Goal: Transaction & Acquisition: Obtain resource

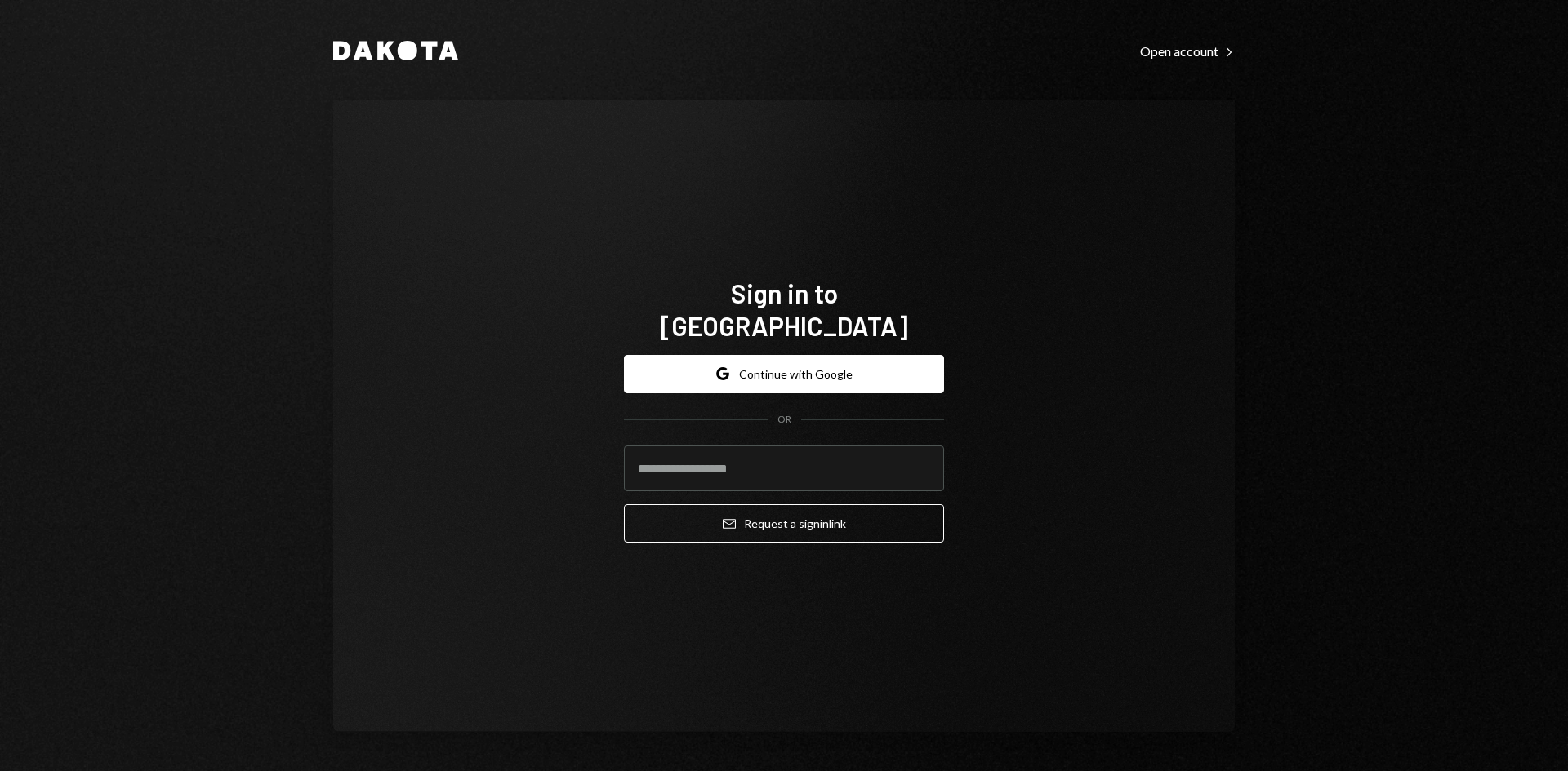
click at [1473, 231] on div "Dakota Open account Right Caret Sign in to Dakota Google Continue with Google O…" at bounding box center [784, 386] width 1568 height 771
click at [788, 361] on button "Google Continue with Google" at bounding box center [784, 375] width 320 height 39
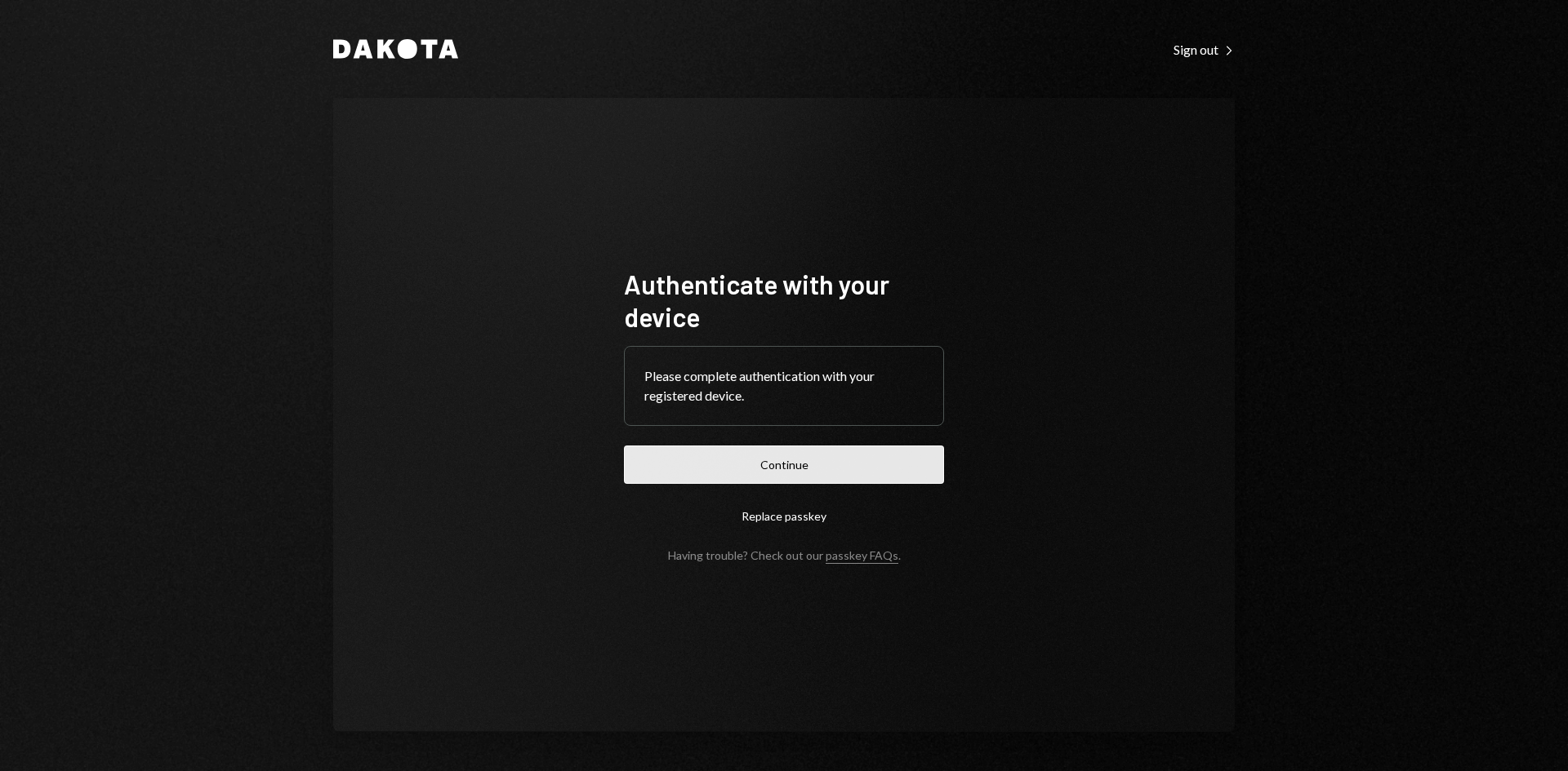
click at [879, 474] on button "Continue" at bounding box center [784, 465] width 320 height 39
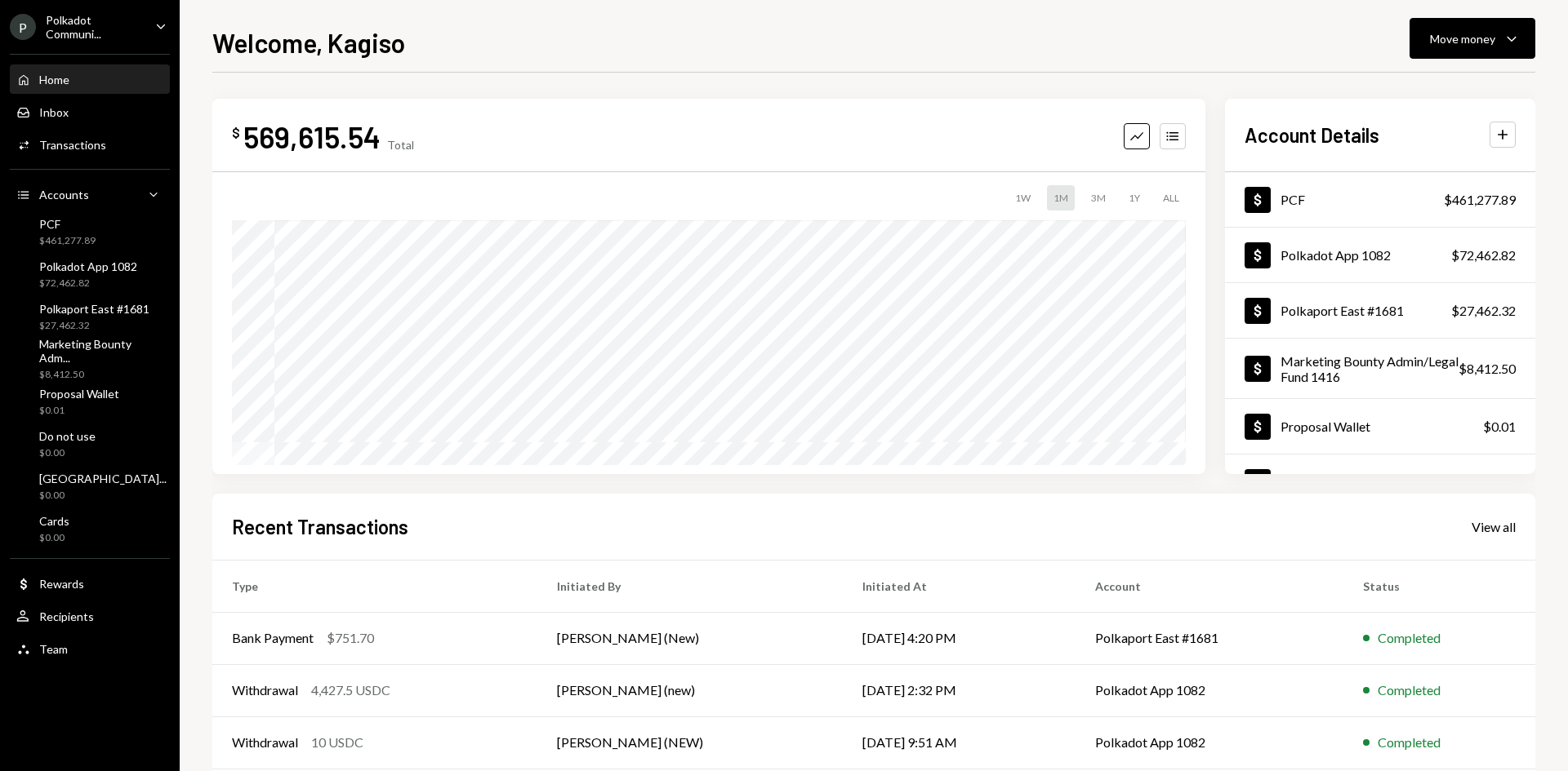
click at [111, 31] on div "Polkadot Communi..." at bounding box center [93, 26] width 96 height 28
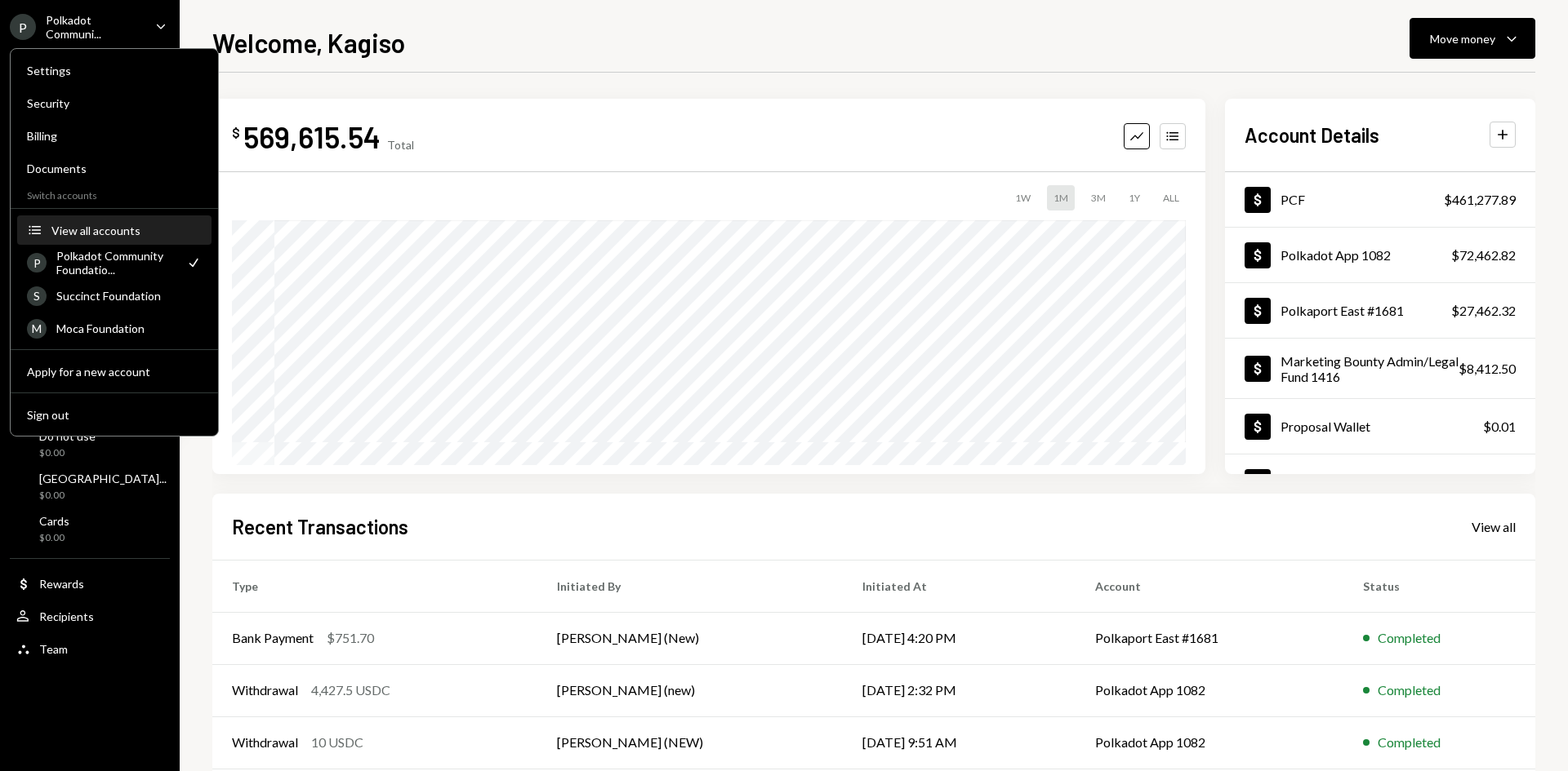
click at [125, 221] on button "Accounts View all accounts" at bounding box center [114, 231] width 195 height 29
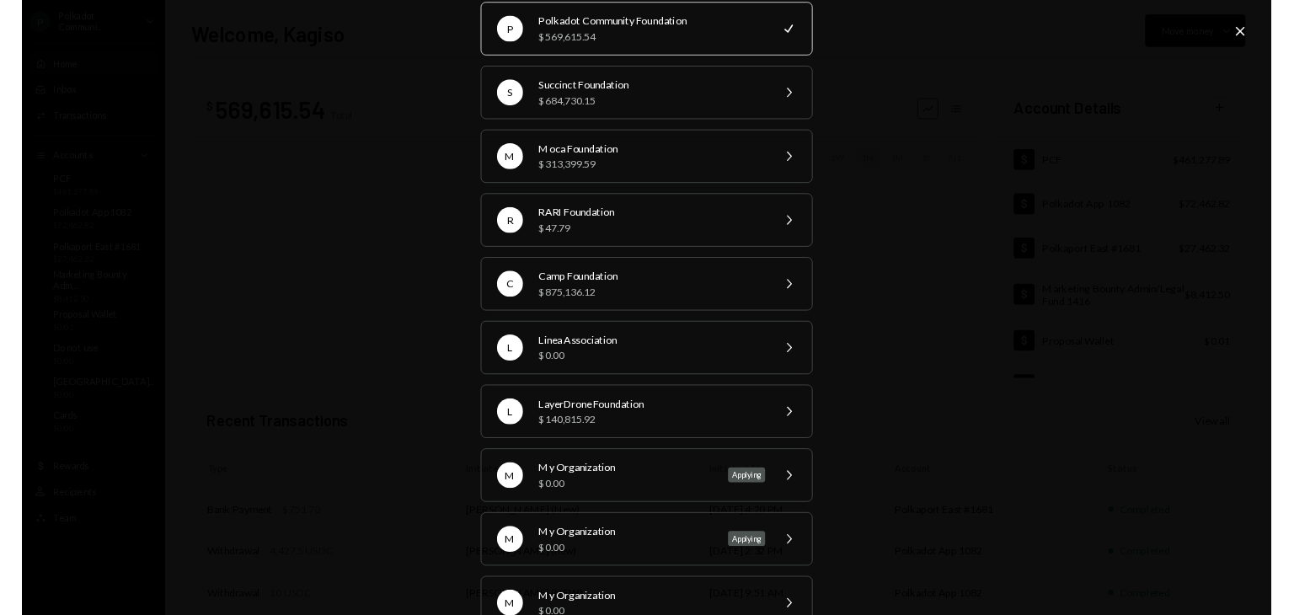
scroll to position [30, 0]
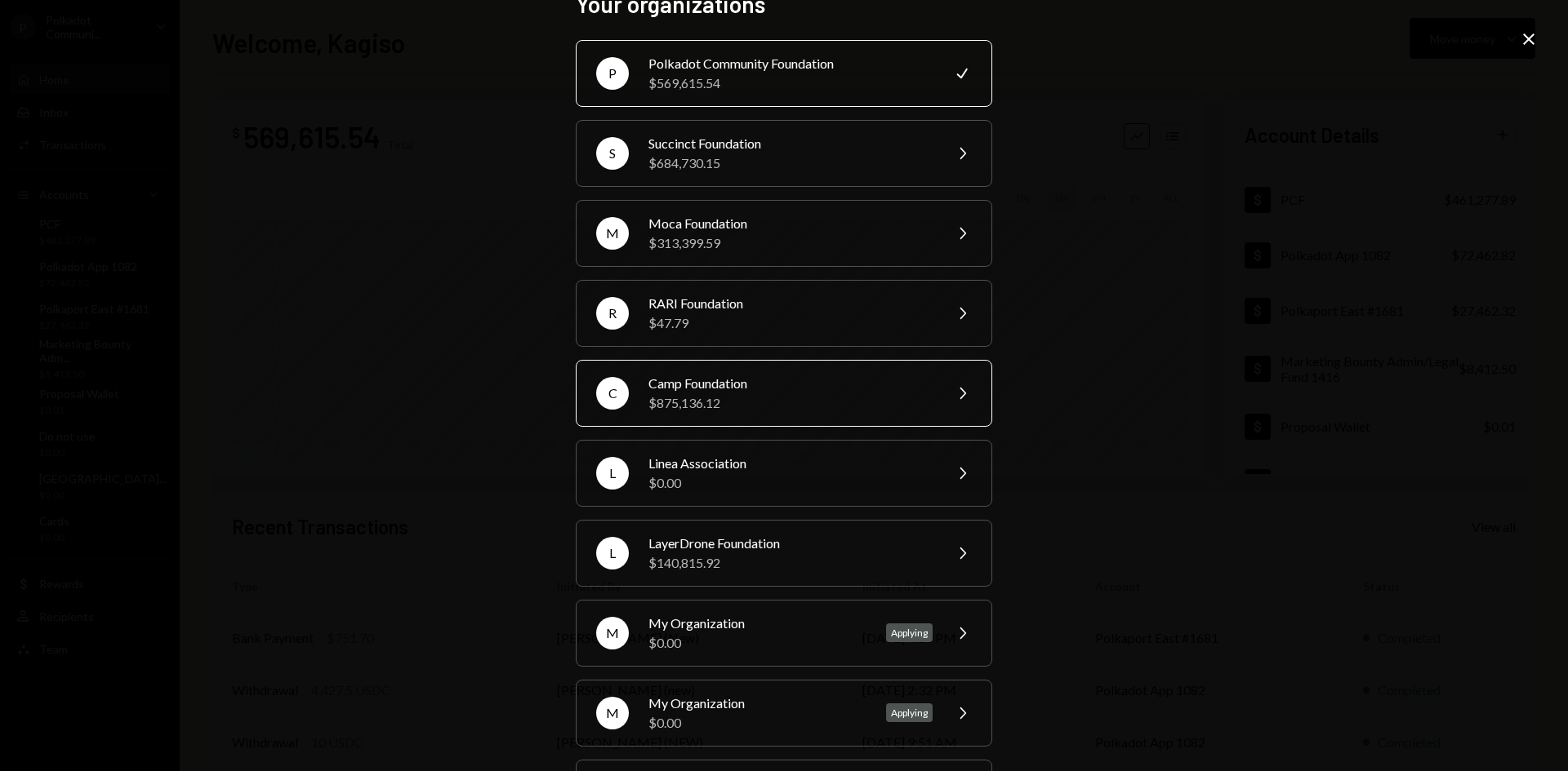
click at [757, 418] on div "C Camp Foundation $875,136.12 Chevron Right" at bounding box center [784, 393] width 417 height 67
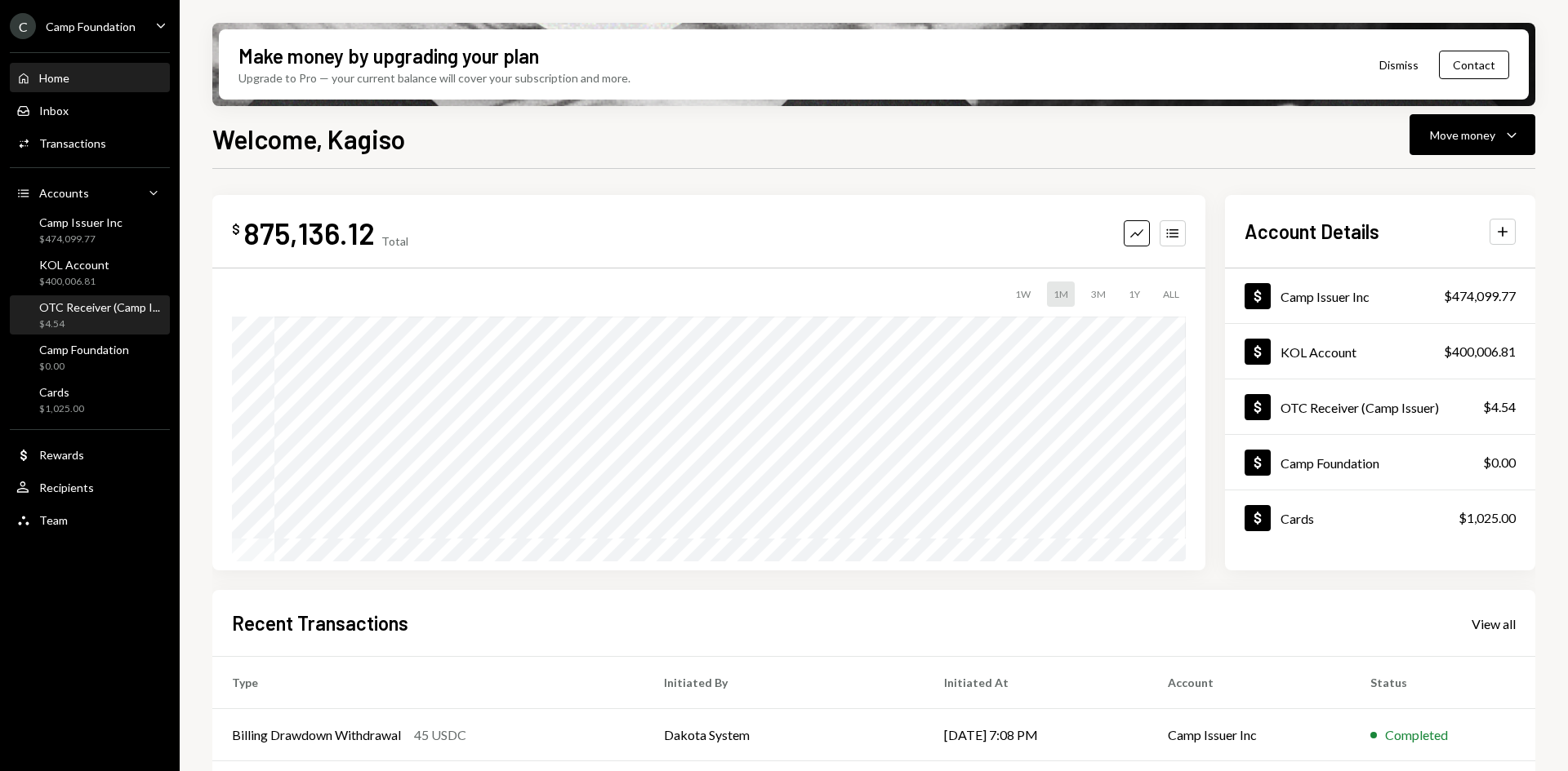
click at [110, 311] on div "OTC Receiver (Camp I..." at bounding box center [99, 307] width 121 height 14
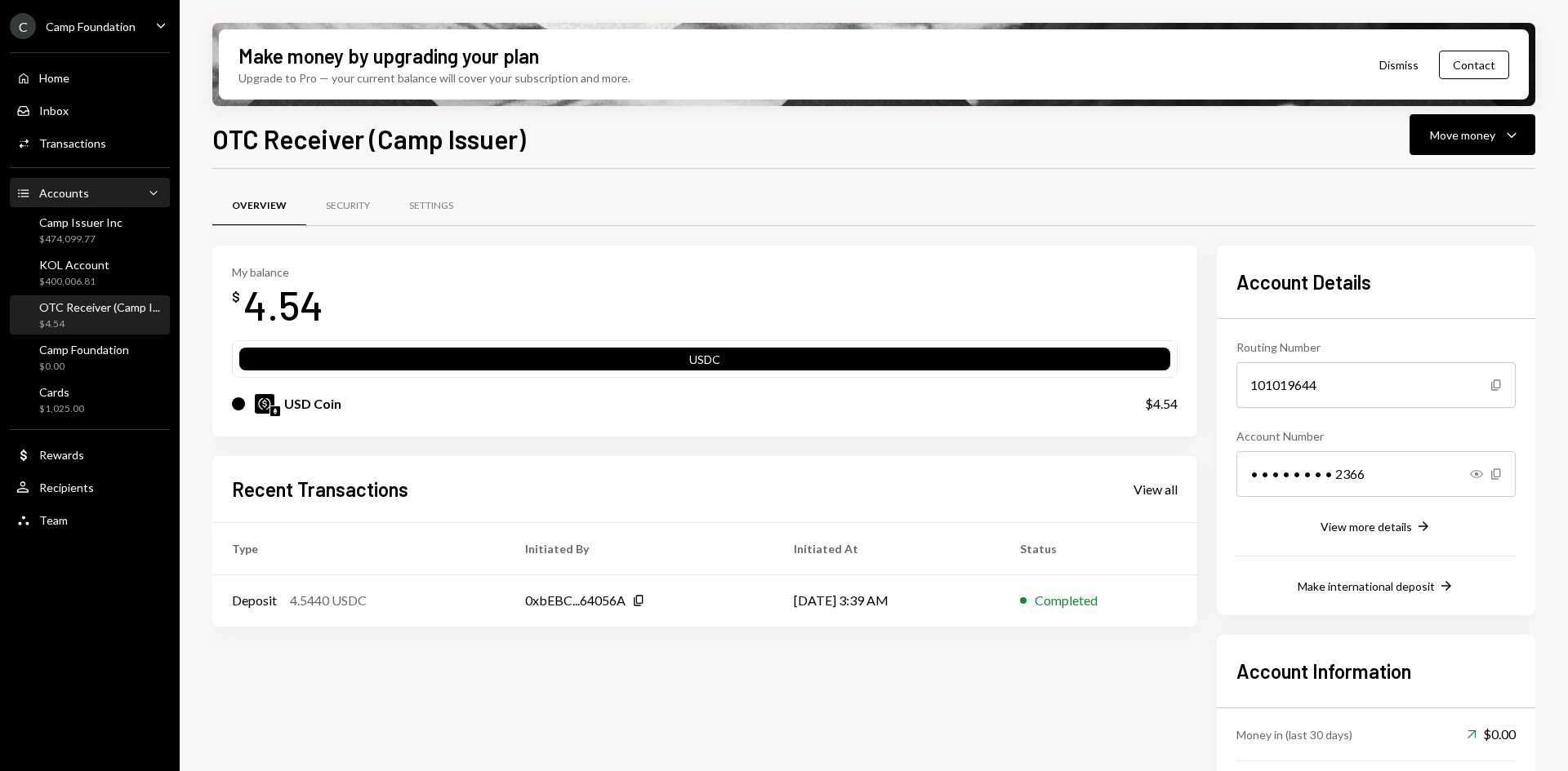
click at [110, 196] on div "Accounts Accounts Caret Down" at bounding box center [90, 193] width 147 height 18
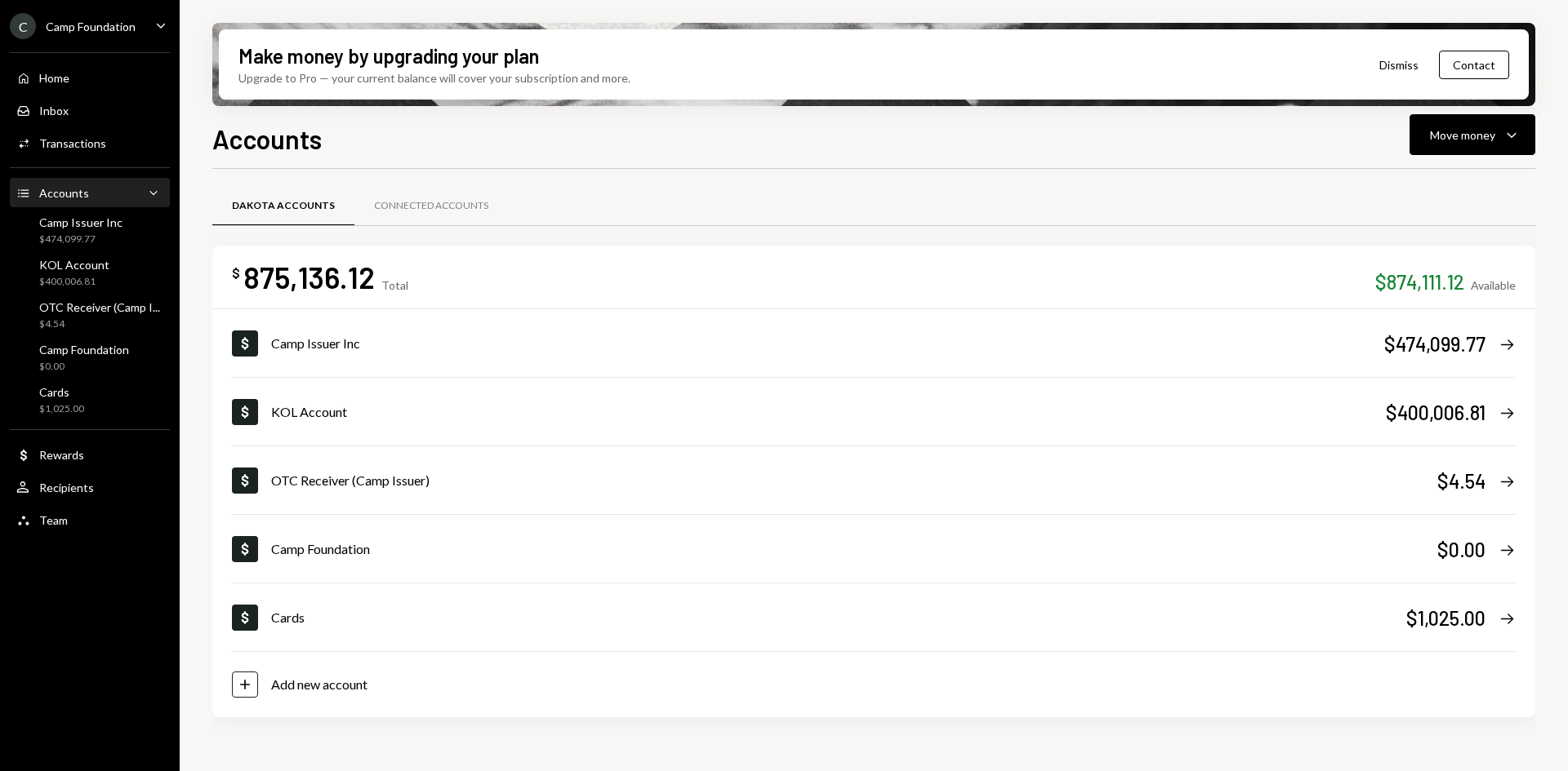
drag, startPoint x: 196, startPoint y: 305, endPoint x: 672, endPoint y: 742, distance: 646.2
click at [672, 742] on div "Dakota Accounts Connected Accounts $ 875,136.12 Total $874,111.12 Available Dol…" at bounding box center [873, 472] width 1323 height 555
click at [324, 690] on div "Add new account" at bounding box center [319, 685] width 96 height 19
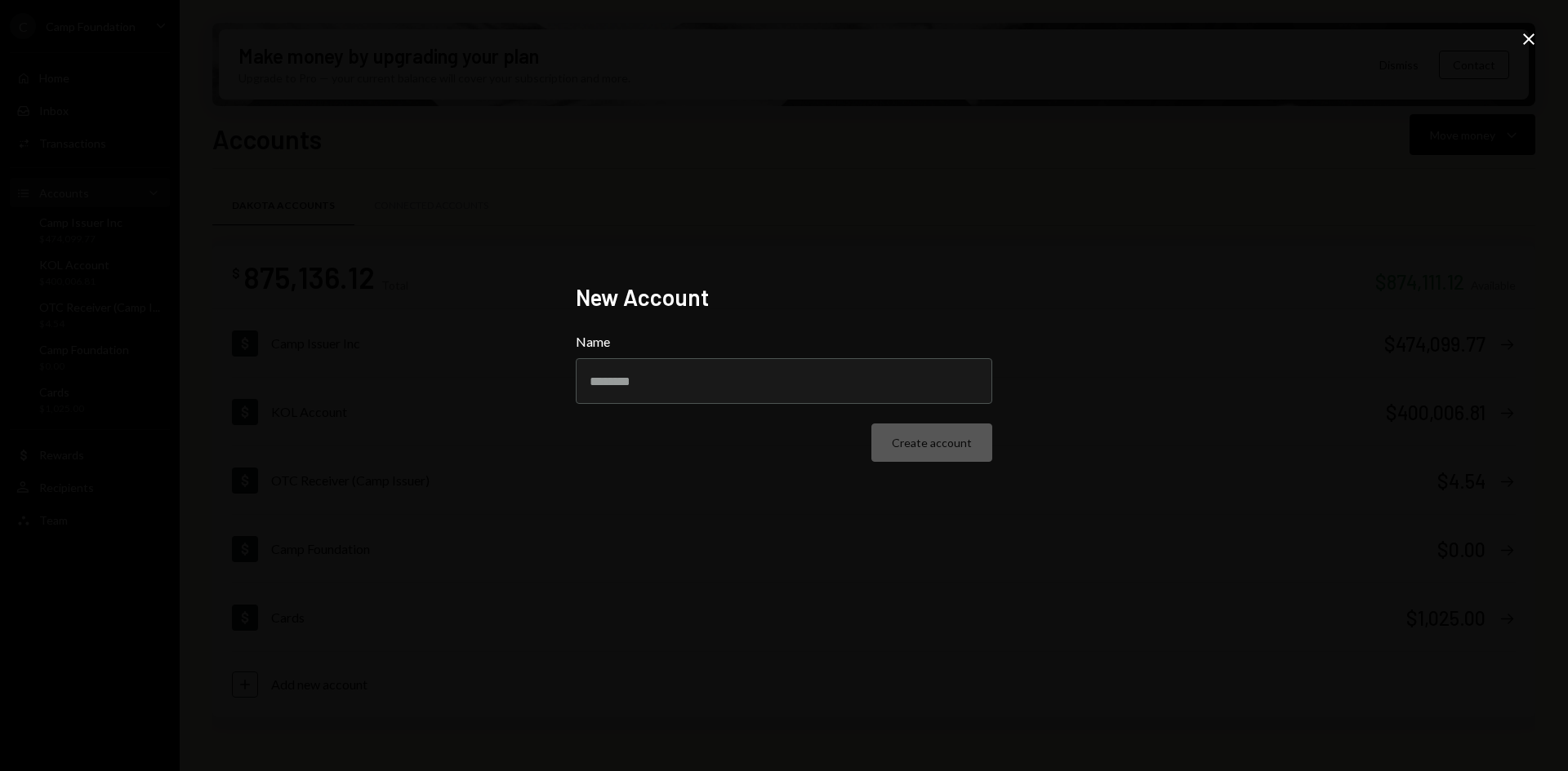
click at [815, 355] on div "Name" at bounding box center [784, 368] width 417 height 72
click at [811, 365] on input "Name" at bounding box center [784, 381] width 417 height 46
type input "*"
click at [817, 361] on input "**********" at bounding box center [784, 381] width 417 height 46
click at [870, 398] on input "**********" at bounding box center [784, 381] width 417 height 46
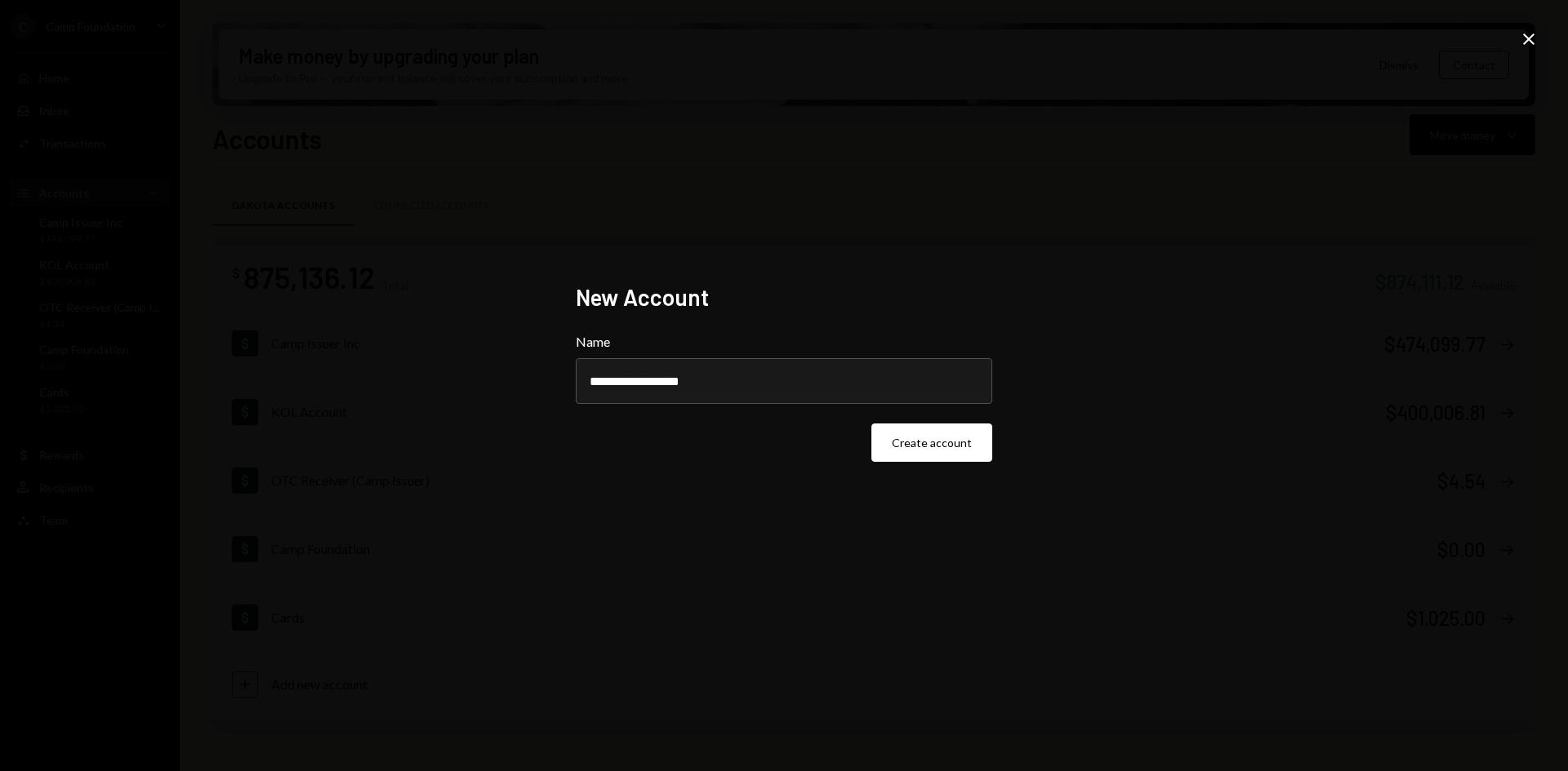
type input "**********"
drag, startPoint x: 850, startPoint y: 447, endPoint x: 845, endPoint y: 454, distance: 8.6
click at [848, 447] on div "Create account" at bounding box center [784, 443] width 417 height 39
click at [918, 448] on button "Create account" at bounding box center [931, 443] width 121 height 39
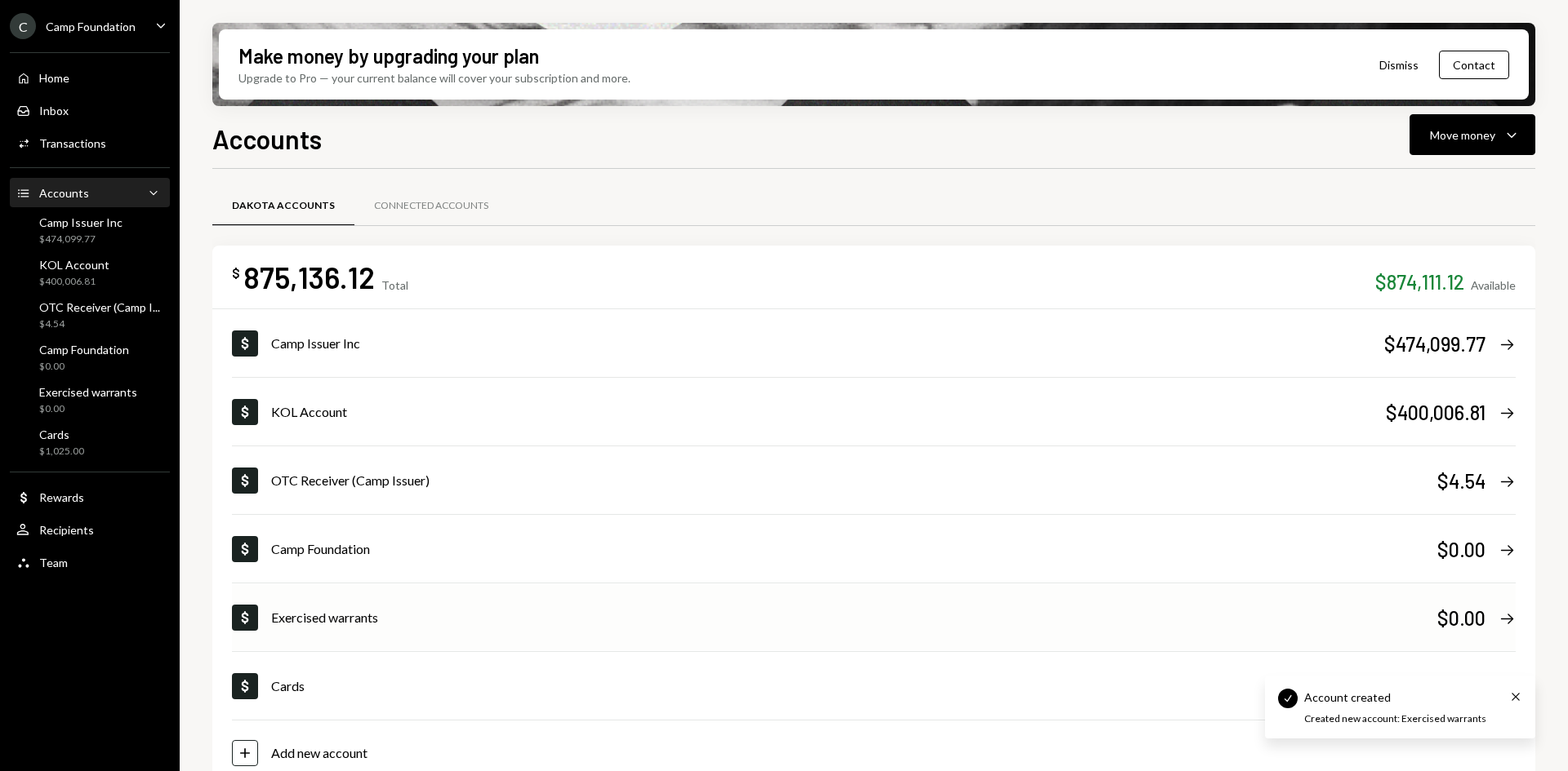
click at [1004, 601] on div "Dollar Exercised warrants $0.00 Right Arrow" at bounding box center [873, 617] width 1283 height 65
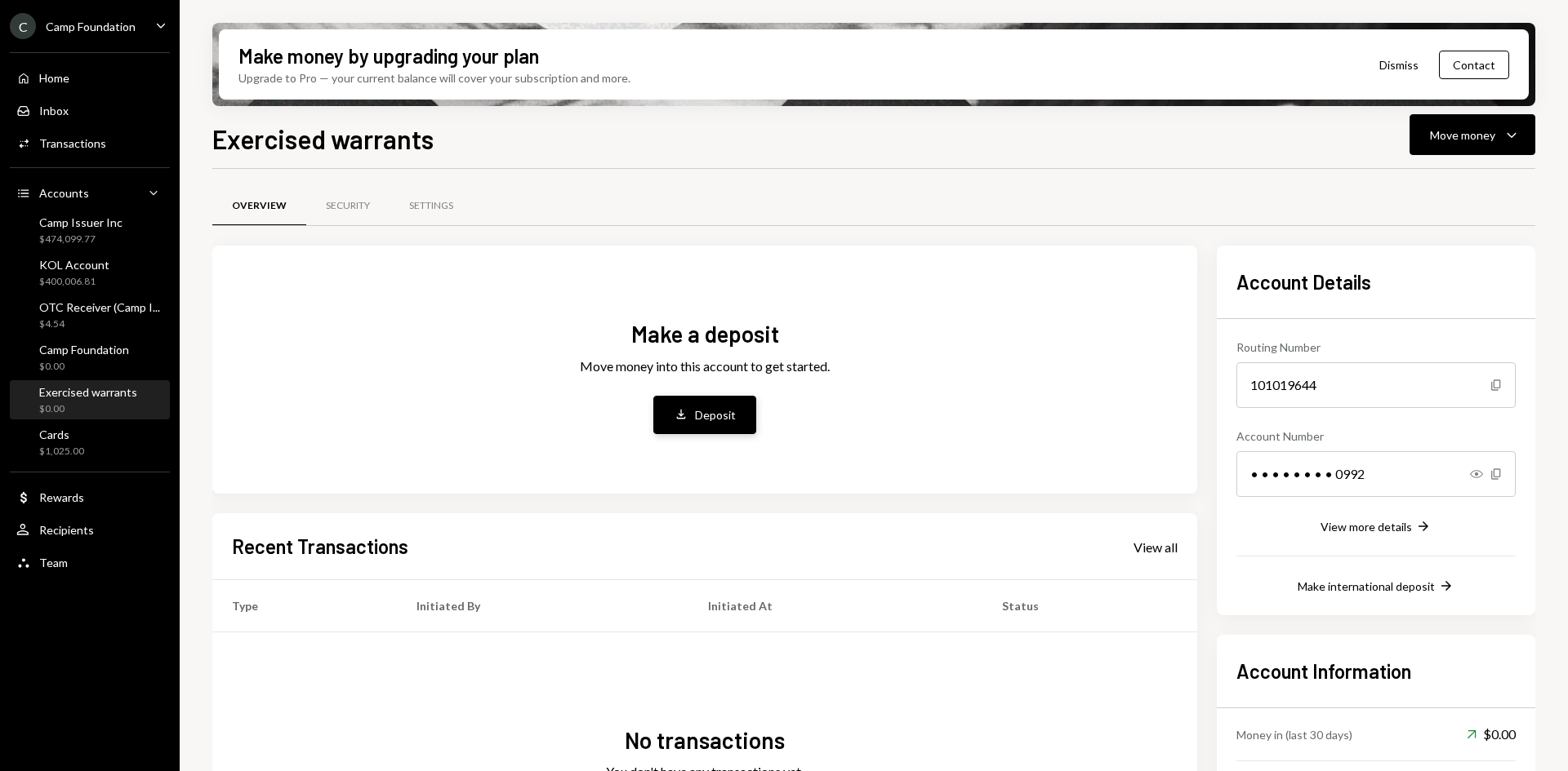
click at [744, 407] on button "Deposit Deposit" at bounding box center [705, 416] width 103 height 39
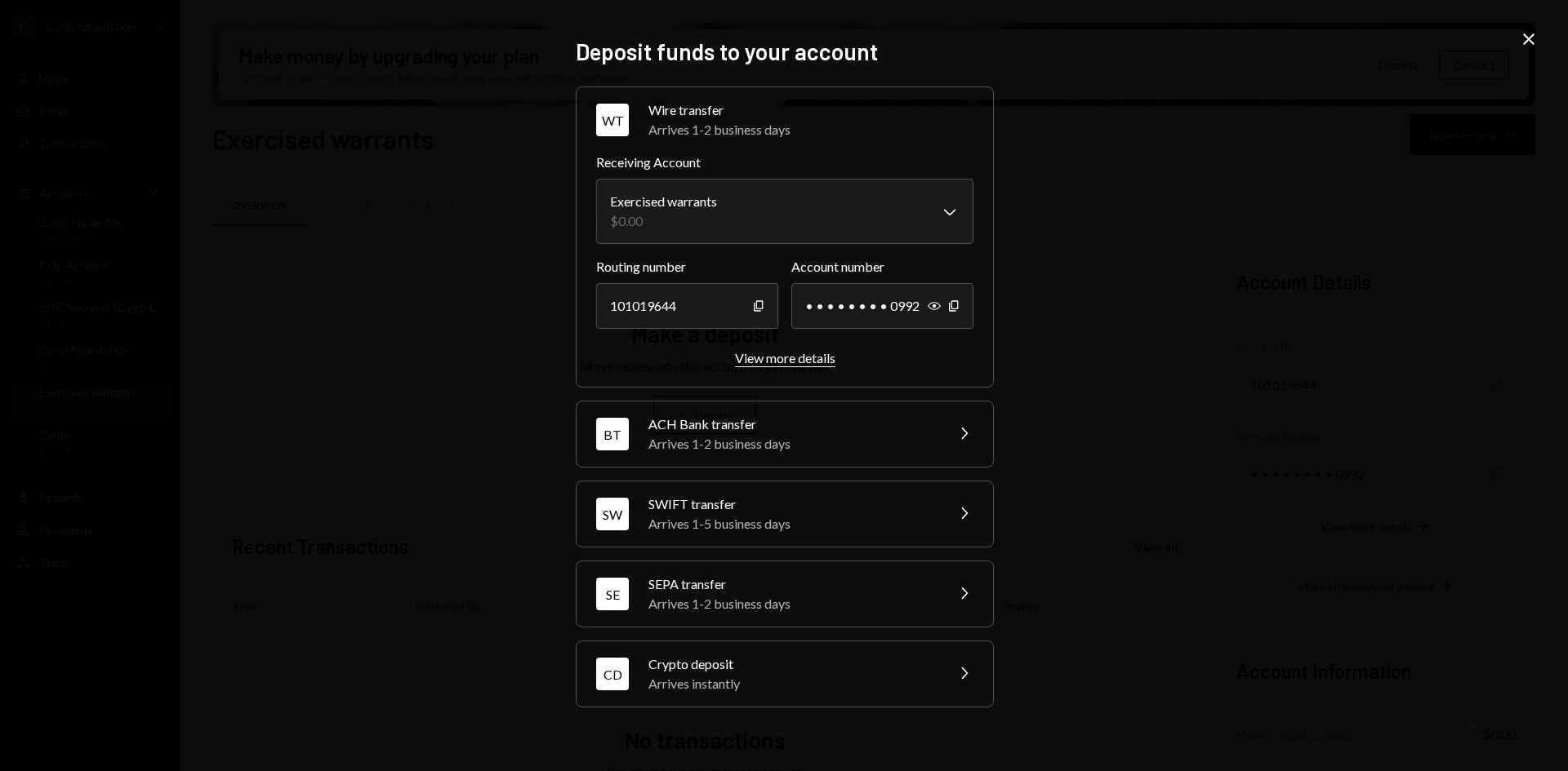
click at [824, 360] on div "View more details" at bounding box center [785, 357] width 101 height 15
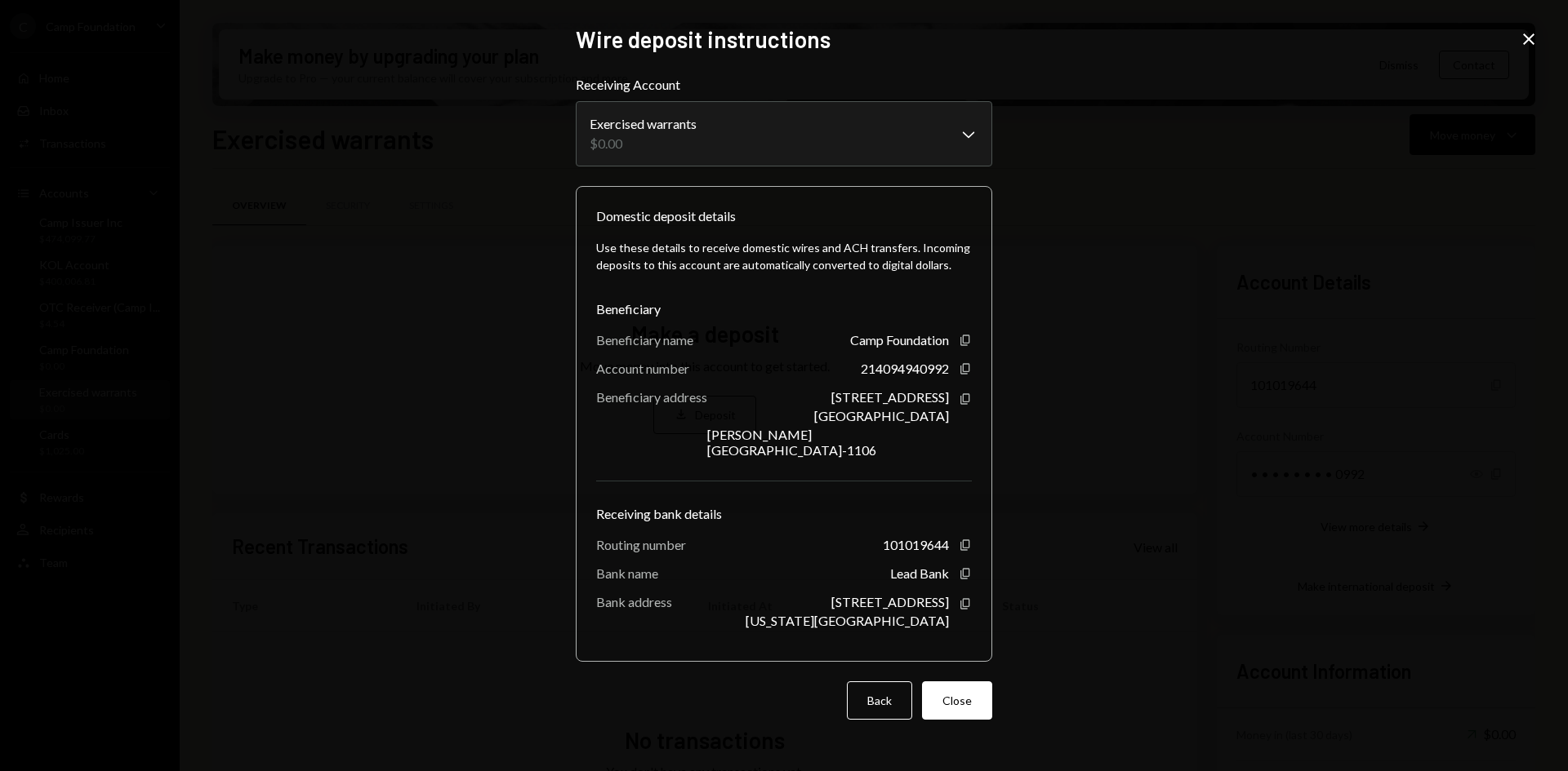
click at [1340, 303] on div "**********" at bounding box center [784, 386] width 1568 height 771
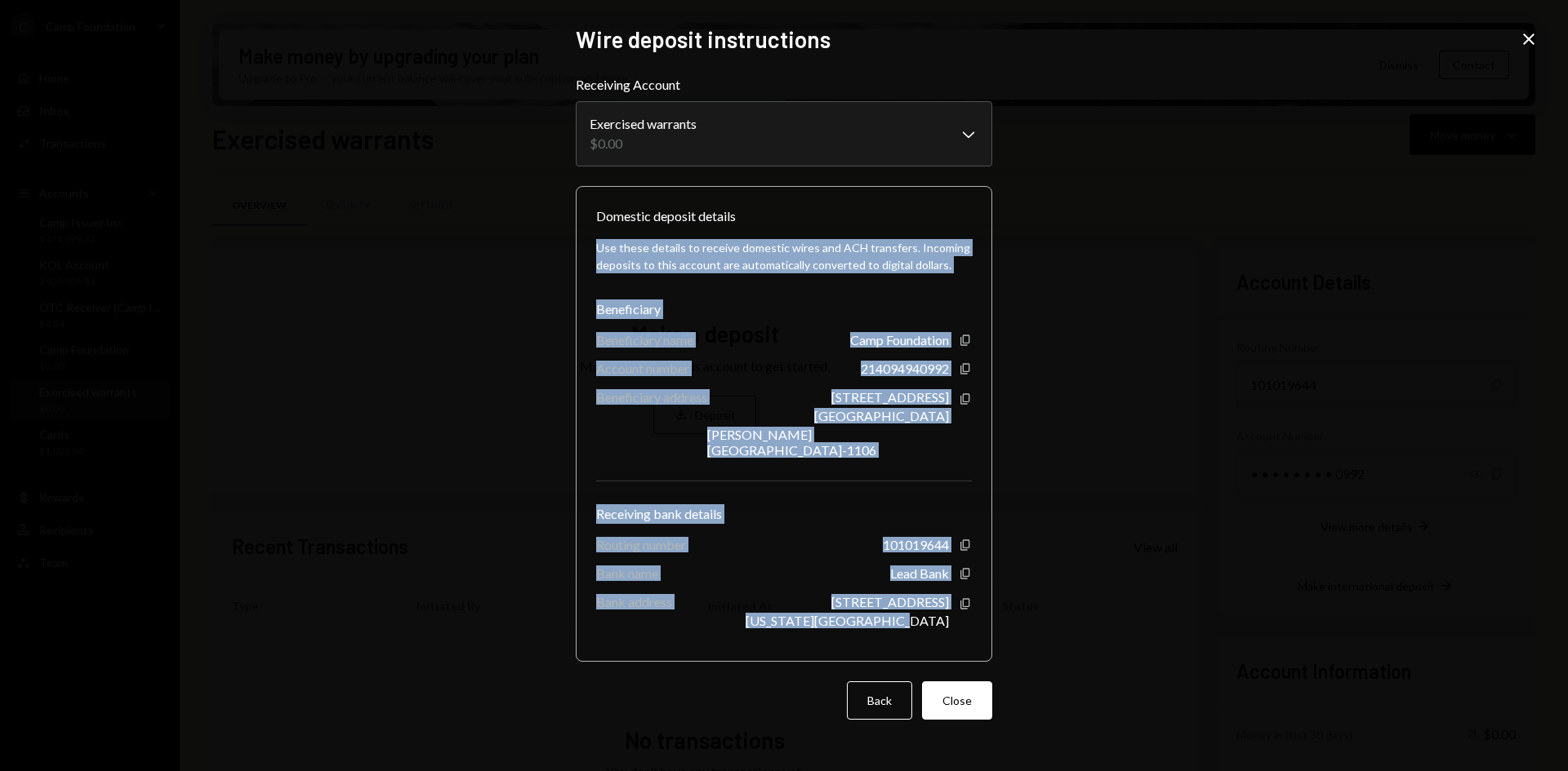
drag, startPoint x: 594, startPoint y: 258, endPoint x: 962, endPoint y: 632, distance: 524.7
click at [962, 632] on div "Domestic deposit details Use these details to receive domestic wires and ACH tr…" at bounding box center [784, 423] width 417 height 476
copy div "Use these details to receive domestic wires and ACH transfers. Incoming deposit…"
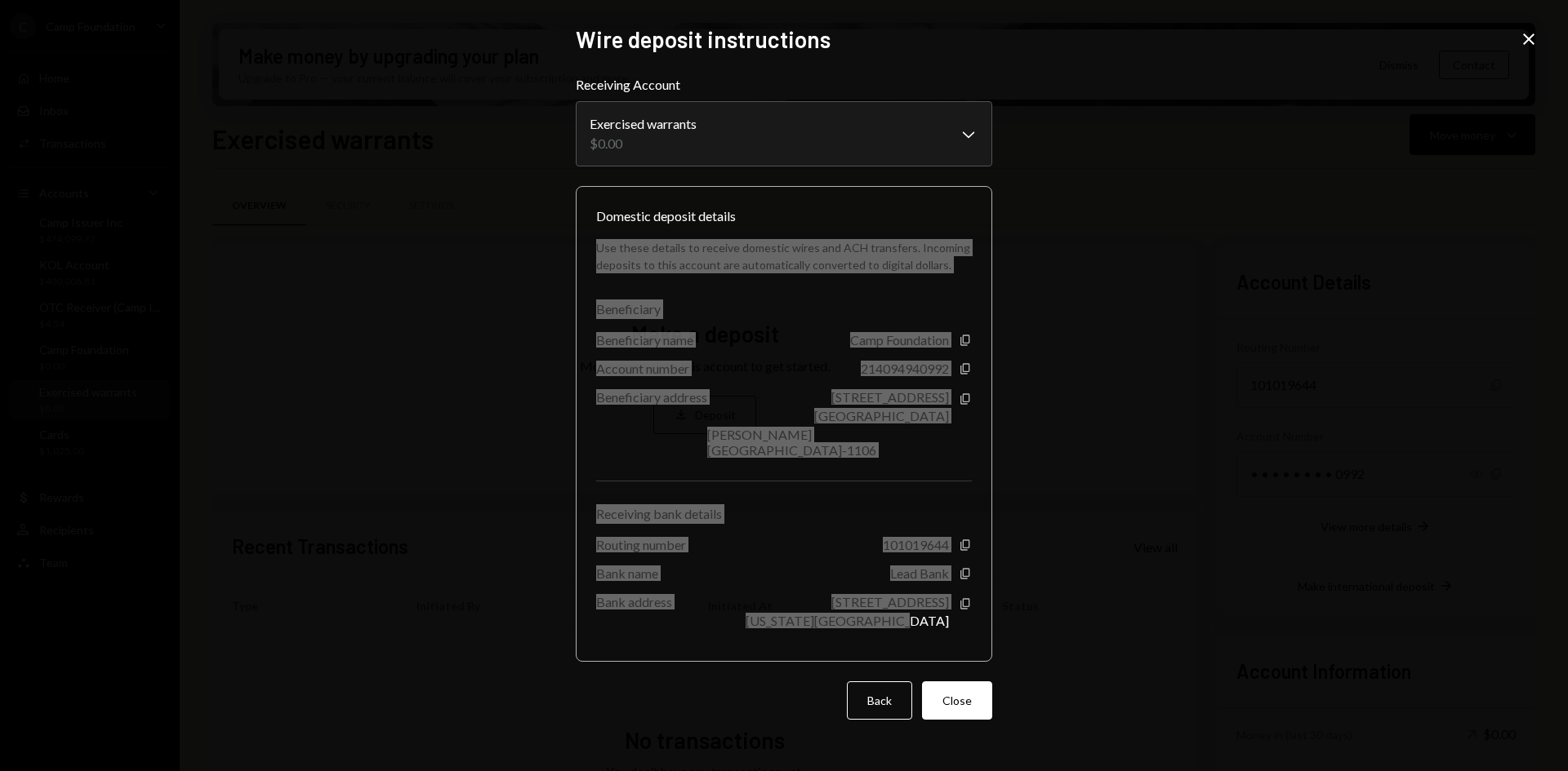
click at [768, 452] on div "Use these details to receive domestic wires and ACH transfers. Incoming deposit…" at bounding box center [784, 433] width 376 height 416
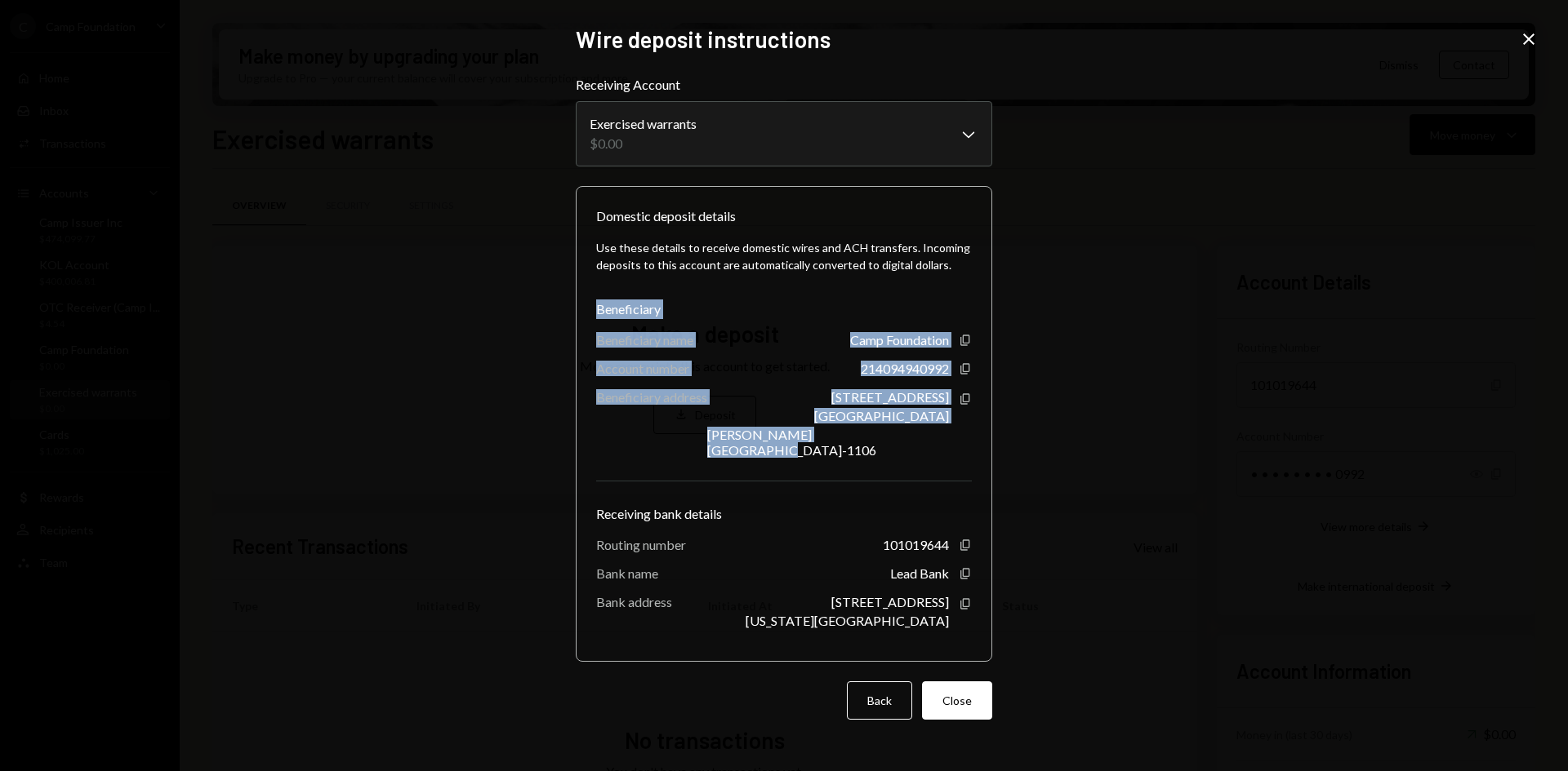
drag, startPoint x: 598, startPoint y: 319, endPoint x: 958, endPoint y: 444, distance: 381.1
click at [958, 444] on div "Use these details to receive domestic wires and ACH transfers. Incoming deposit…" at bounding box center [784, 433] width 376 height 416
copy div "Beneficiary Beneficiary name Camp Foundation Copy Account number 214094940992 C…"
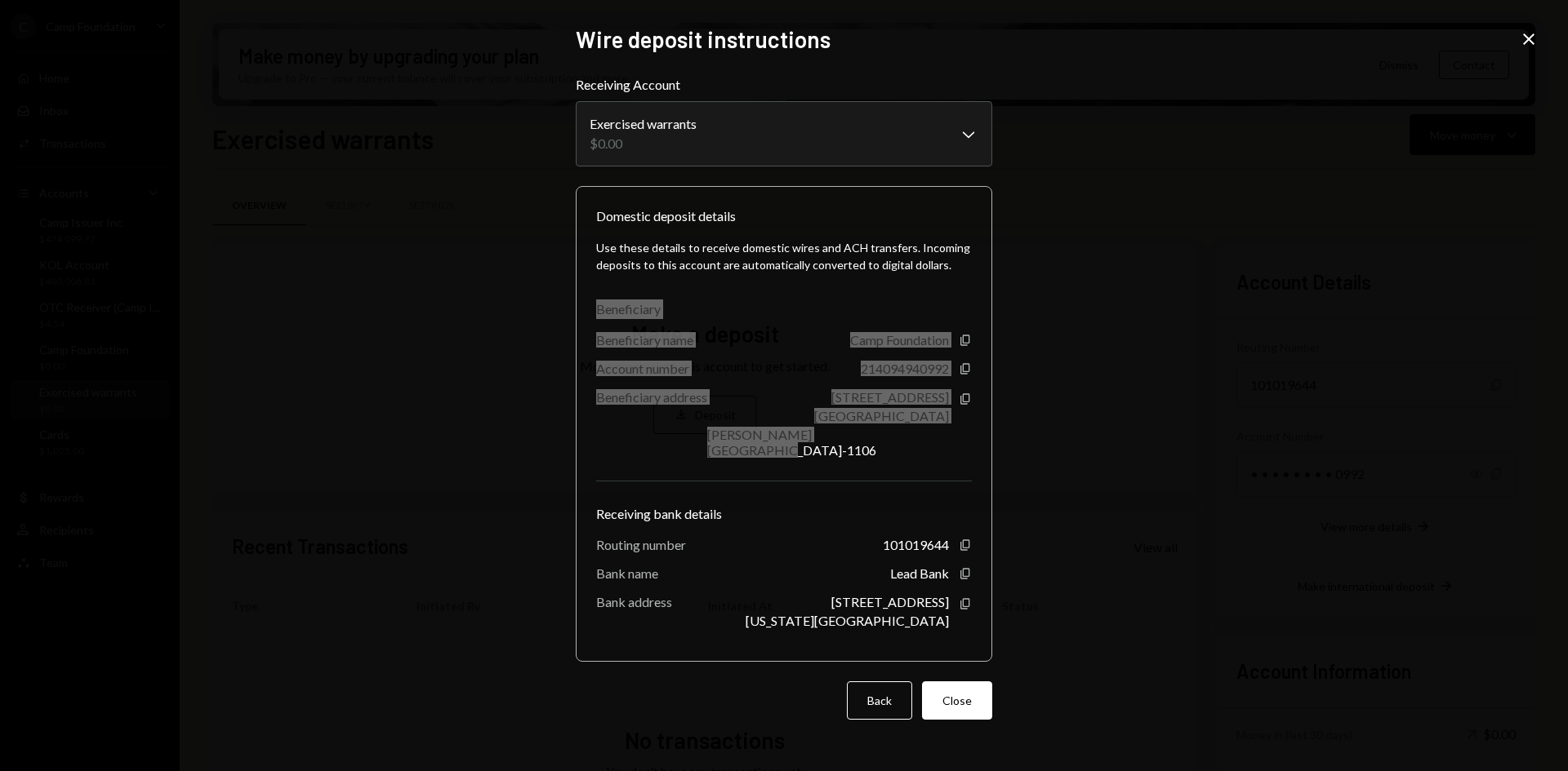
click at [1424, 349] on div "**********" at bounding box center [784, 386] width 1568 height 771
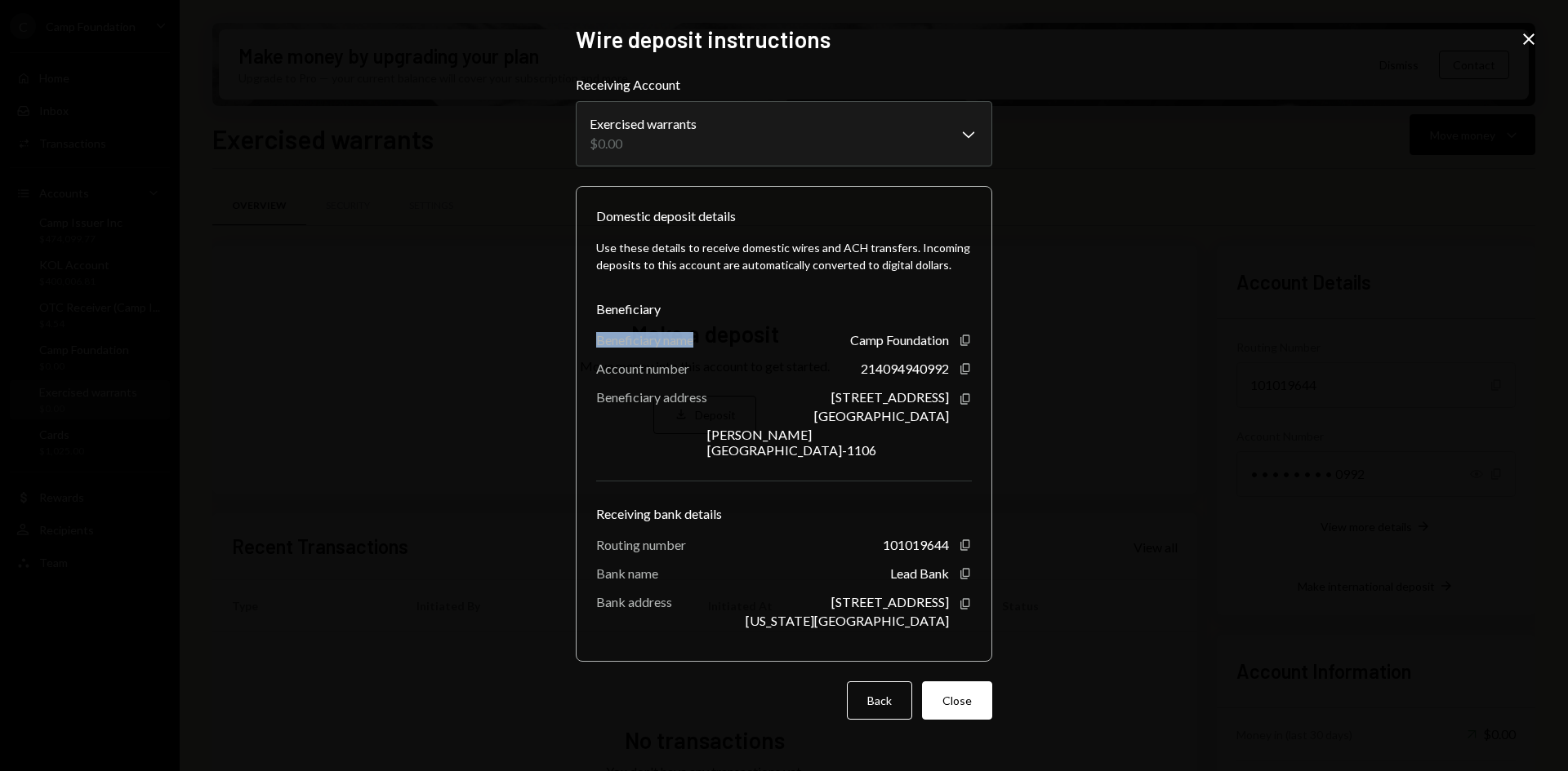
drag, startPoint x: 595, startPoint y: 345, endPoint x: 696, endPoint y: 354, distance: 101.4
click at [696, 354] on div "Domestic deposit details Use these details to receive domestic wires and ACH tr…" at bounding box center [784, 423] width 417 height 476
click at [963, 375] on icon "button" at bounding box center [964, 369] width 9 height 11
drag, startPoint x: 965, startPoint y: 416, endPoint x: 960, endPoint y: 408, distance: 9.4
click at [965, 416] on div "[STREET_ADDRESS][PERSON_NAME] Copy" at bounding box center [839, 423] width 265 height 69
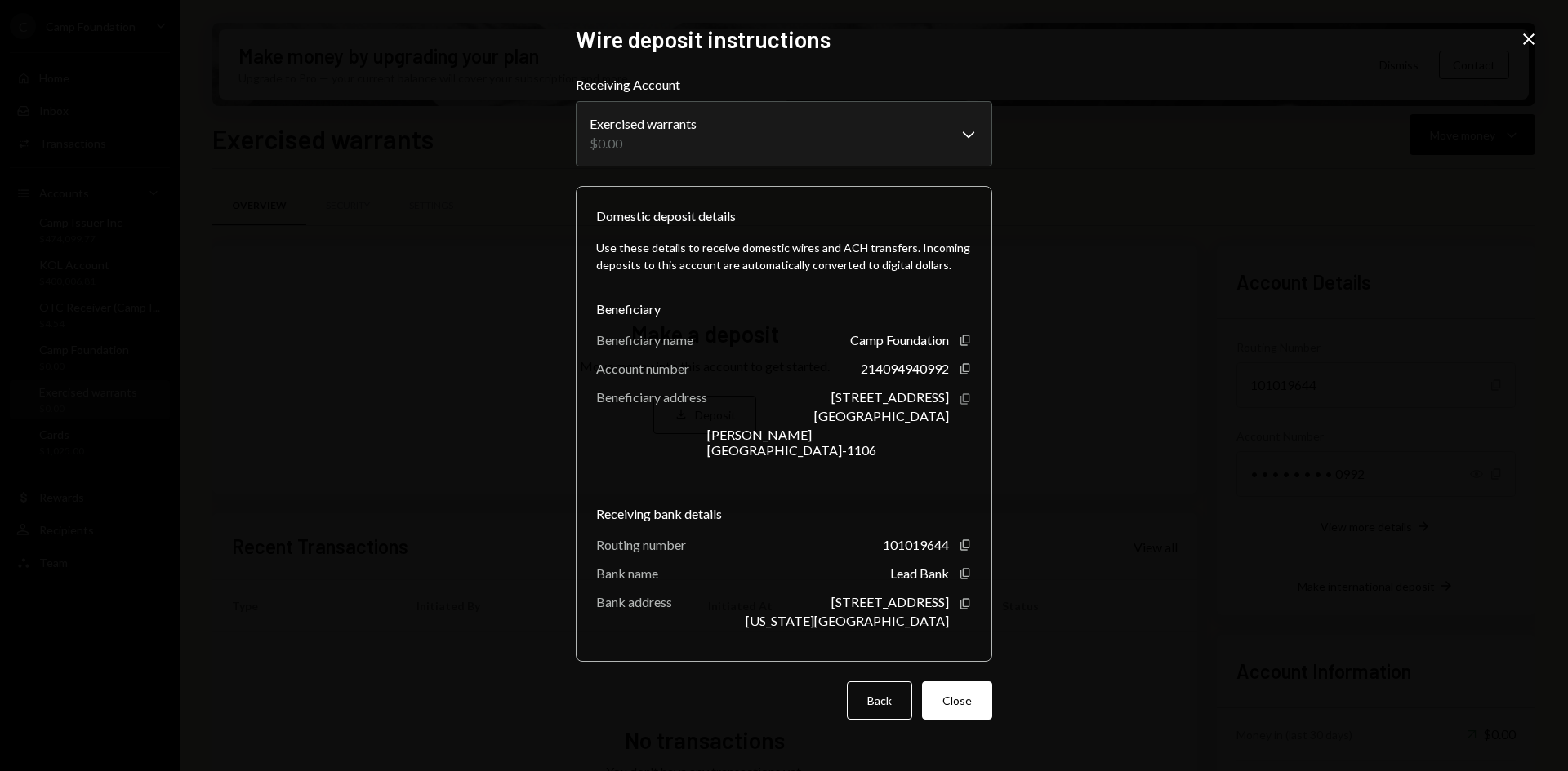
click at [960, 406] on icon "Copy" at bounding box center [964, 398] width 13 height 13
click at [962, 539] on icon "Copy" at bounding box center [964, 544] width 13 height 13
click at [962, 599] on icon "button" at bounding box center [964, 603] width 9 height 11
click at [940, 697] on button "Close" at bounding box center [956, 701] width 70 height 39
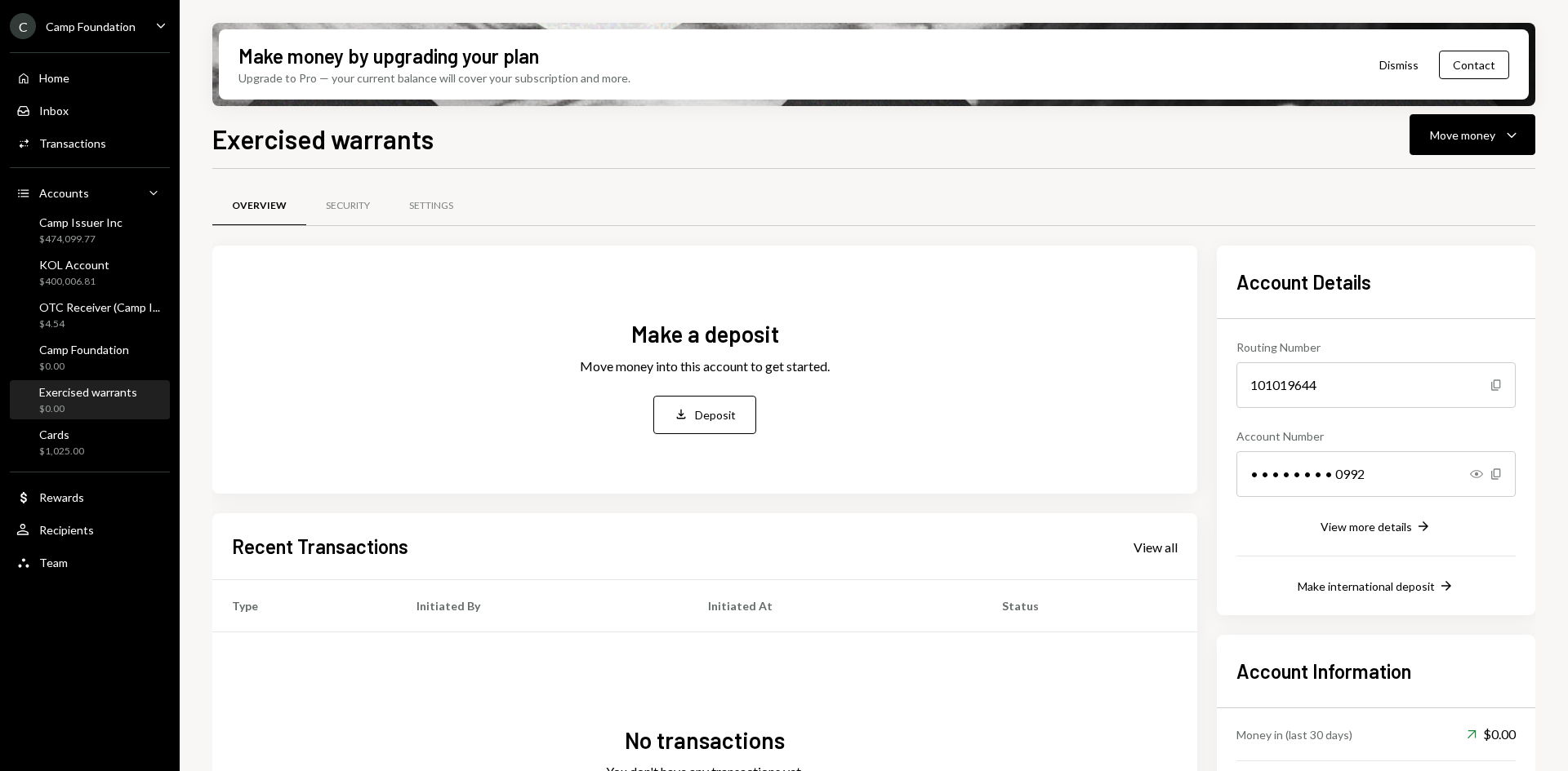
click at [731, 434] on div "Make a deposit Move money into this account to get started. Deposit Deposit" at bounding box center [705, 376] width 946 height 202
click at [731, 431] on button "Deposit Deposit" at bounding box center [705, 416] width 103 height 39
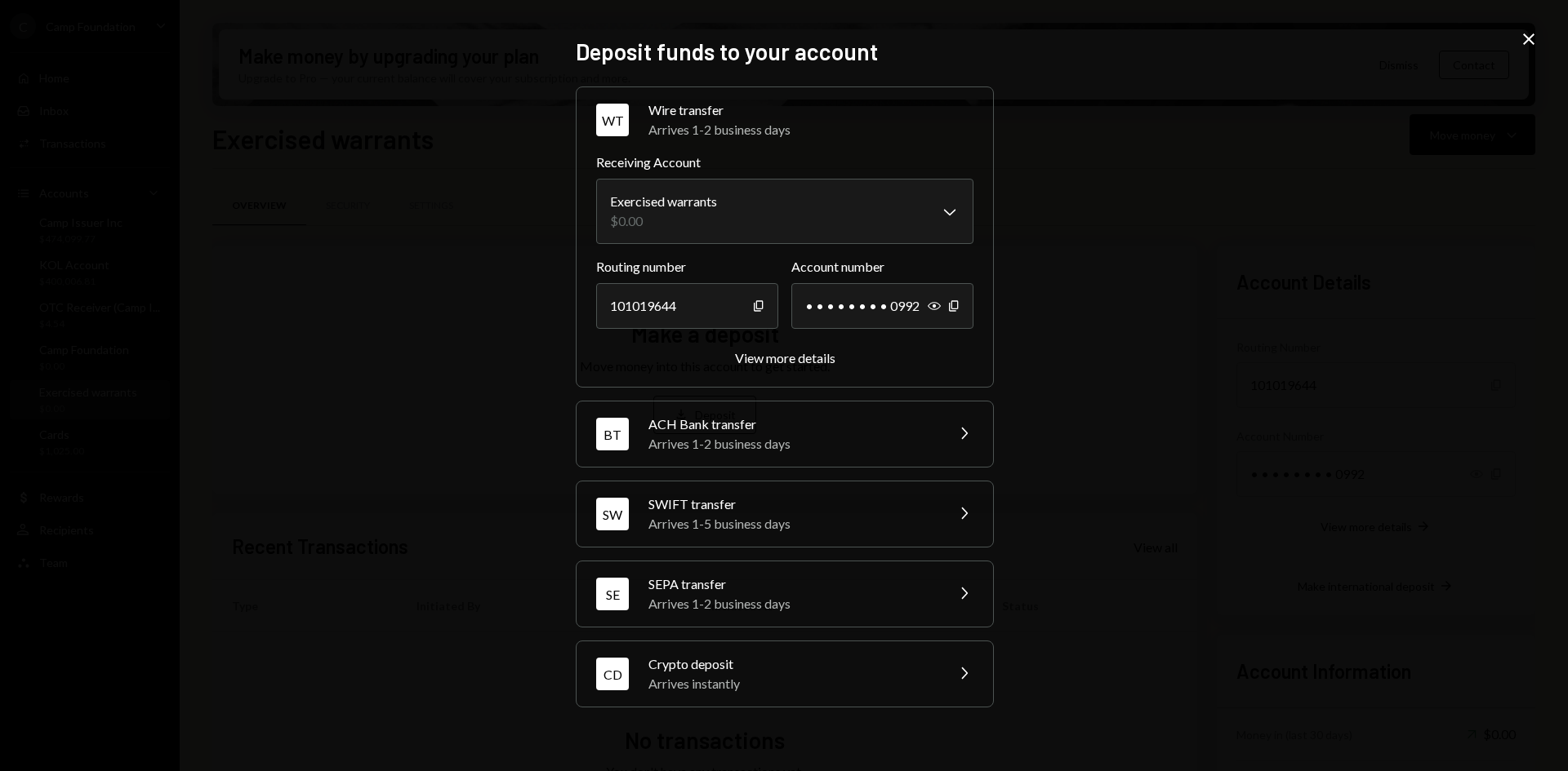
click at [817, 663] on div "Crypto deposit" at bounding box center [791, 664] width 286 height 19
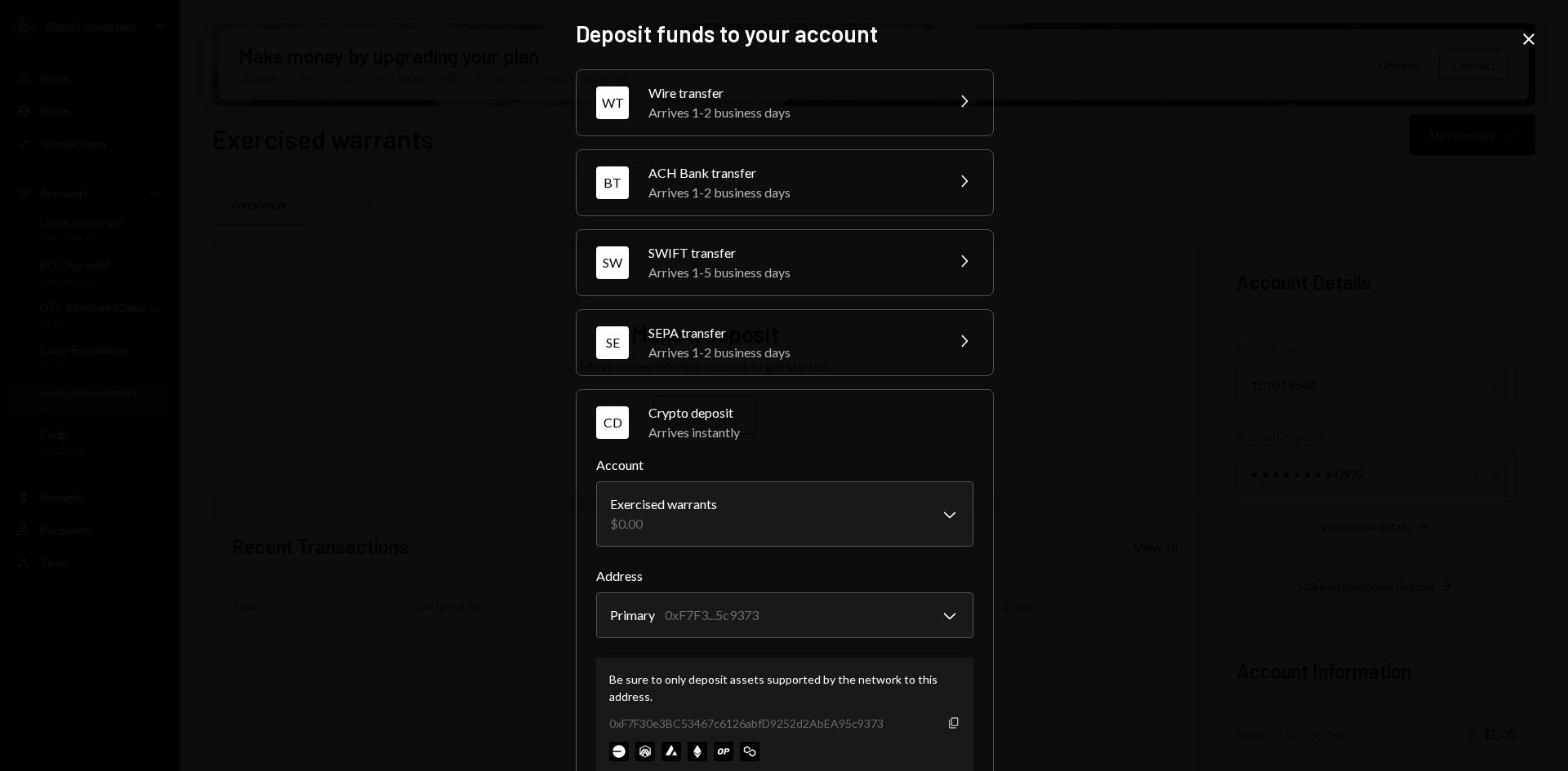
click at [951, 725] on icon "button" at bounding box center [953, 723] width 9 height 11
click at [1525, 39] on icon "Close" at bounding box center [1528, 39] width 19 height 19
